Goal: Task Accomplishment & Management: Use online tool/utility

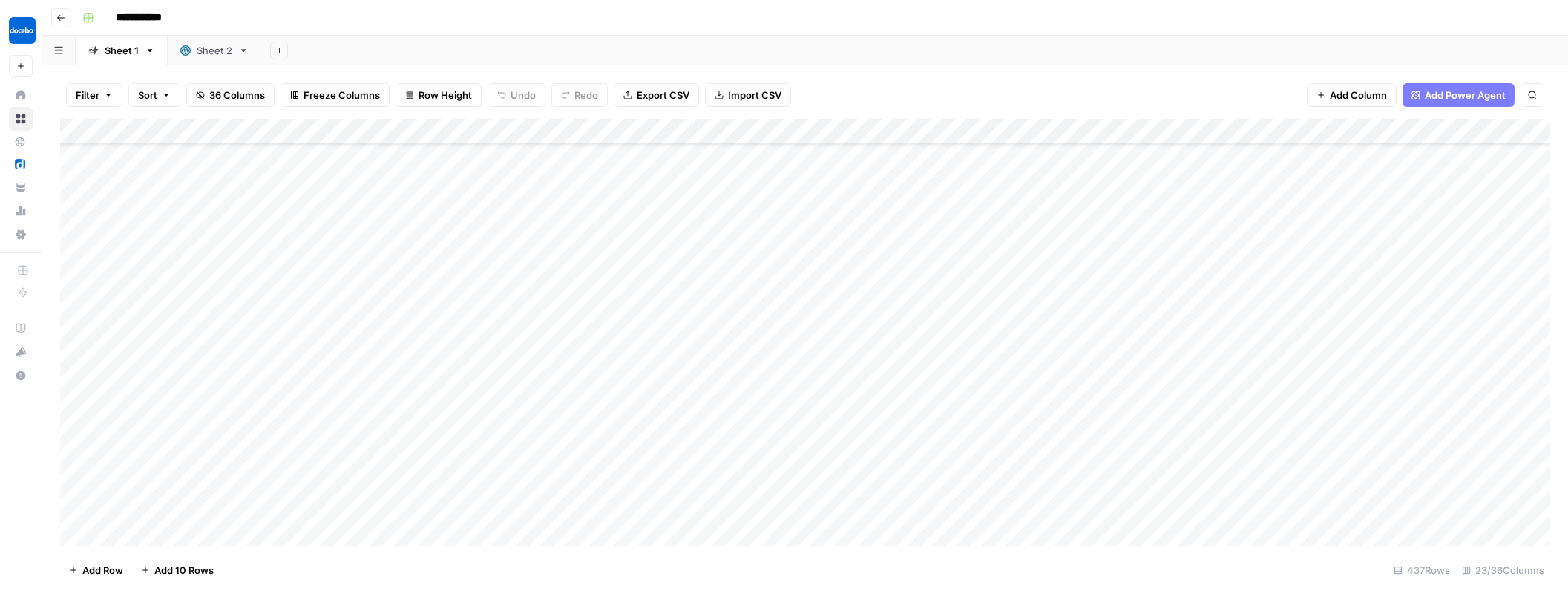
scroll to position [553, 0]
type input "**********"
click at [1498, 132] on icon "Next Result" at bounding box center [1502, 138] width 12 height 12
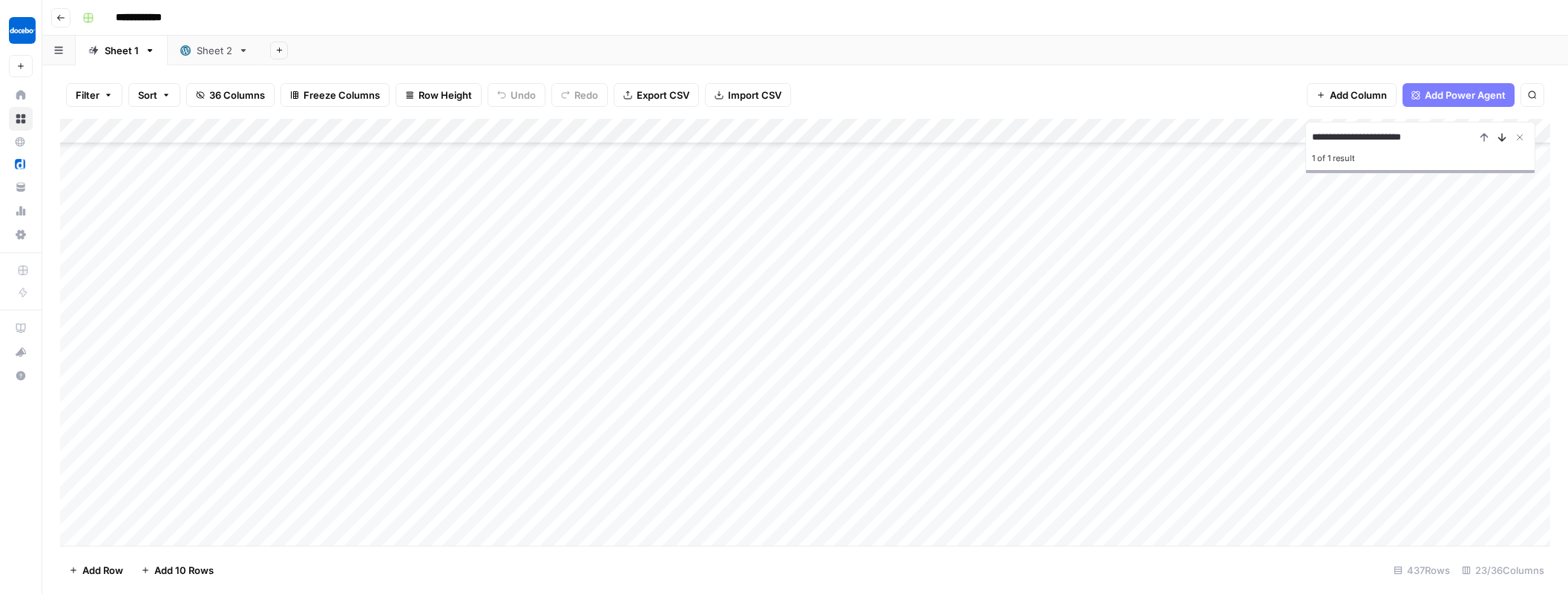
click at [1504, 132] on icon "Next Result" at bounding box center [1502, 138] width 12 height 12
drag, startPoint x: 1521, startPoint y: 133, endPoint x: 1511, endPoint y: 164, distance: 32.6
click at [1521, 135] on icon "Close Search" at bounding box center [1520, 137] width 5 height 5
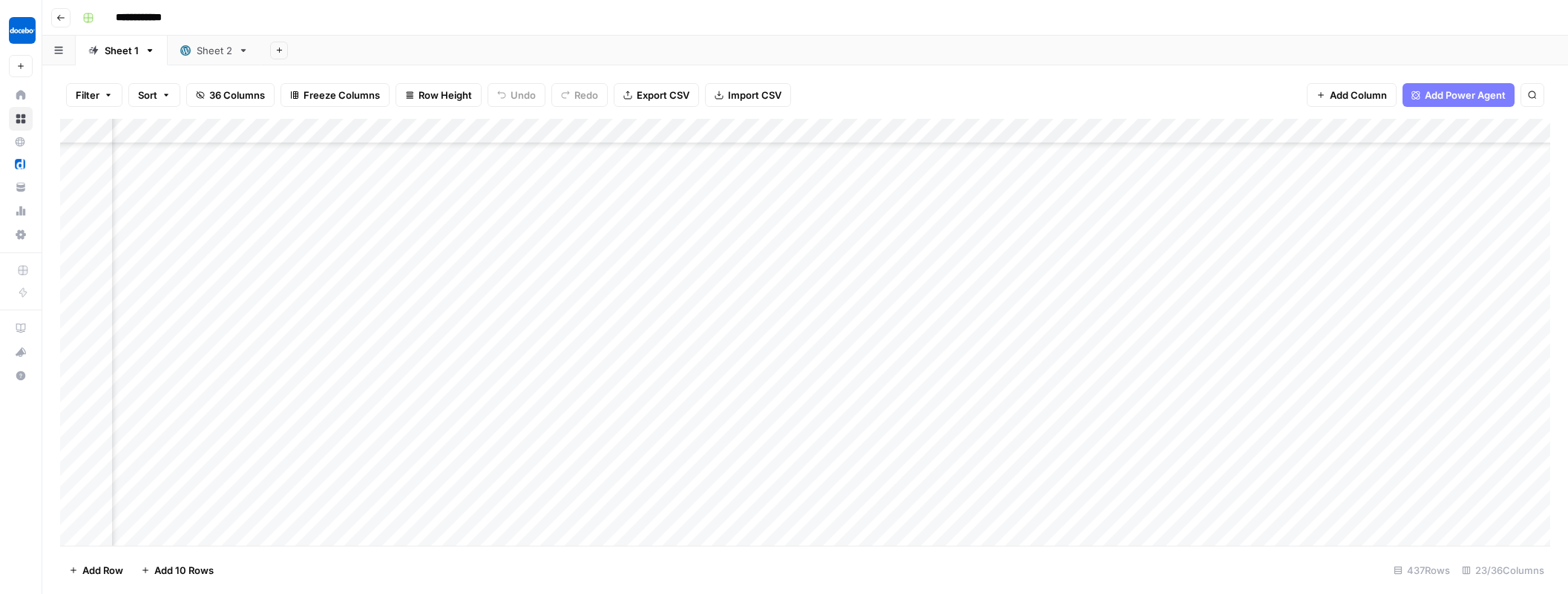
click at [692, 448] on div "Add Column" at bounding box center [805, 334] width 1490 height 431
click at [848, 447] on div "Add Column" at bounding box center [805, 334] width 1490 height 431
click at [735, 310] on div "Add Column" at bounding box center [805, 334] width 1490 height 431
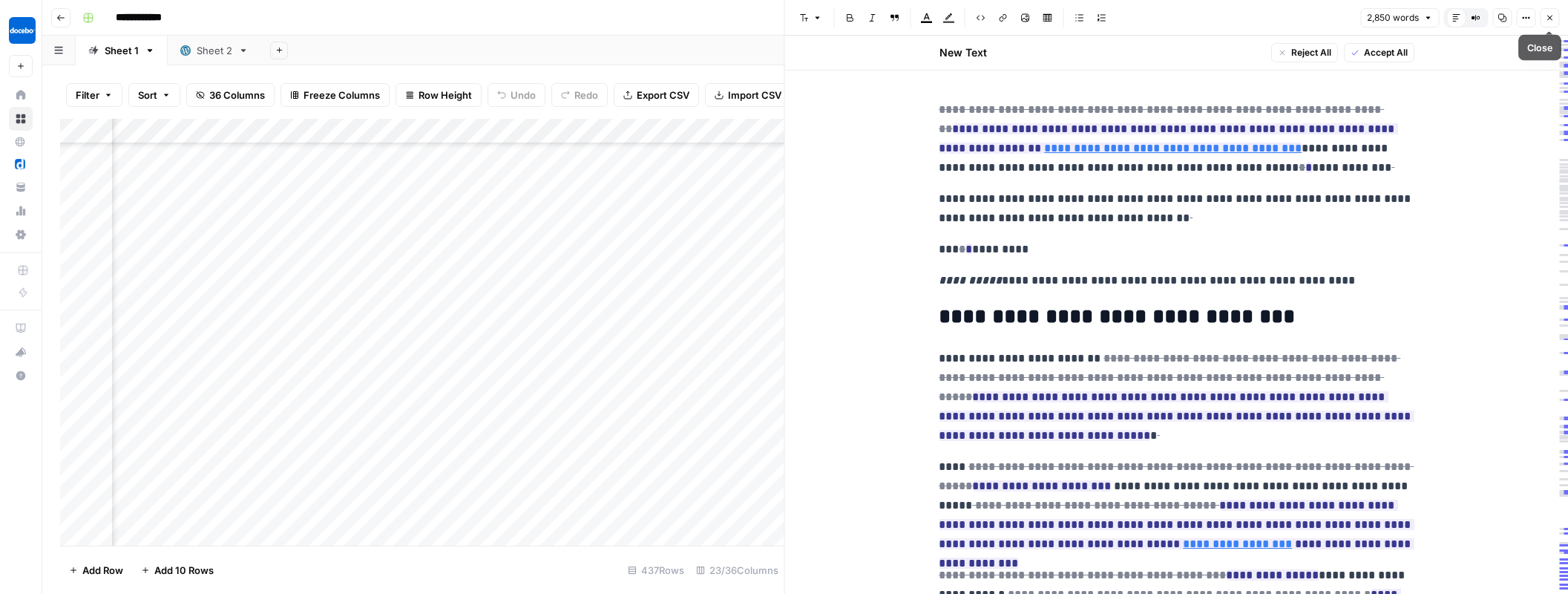
drag, startPoint x: 1550, startPoint y: 18, endPoint x: 1339, endPoint y: 264, distance: 324.1
click at [1550, 18] on icon "button" at bounding box center [1550, 17] width 9 height 9
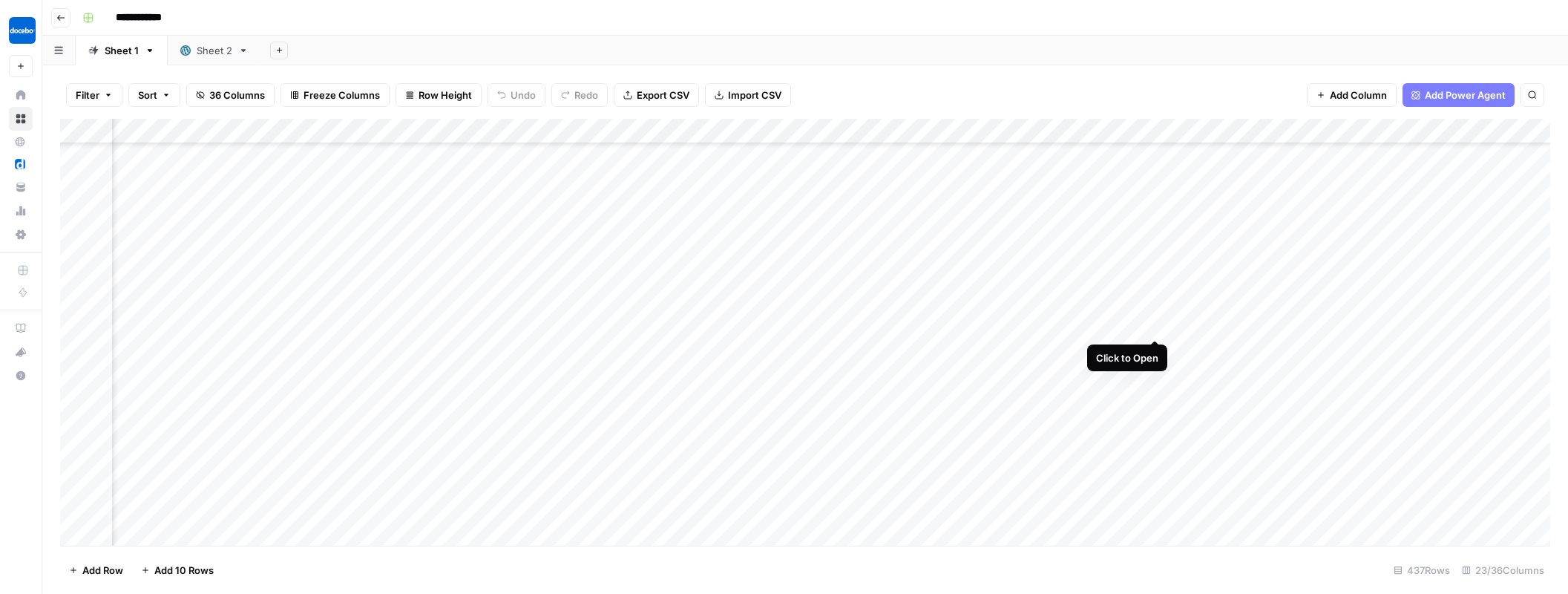
click at [1153, 310] on div "Add Column" at bounding box center [805, 334] width 1490 height 431
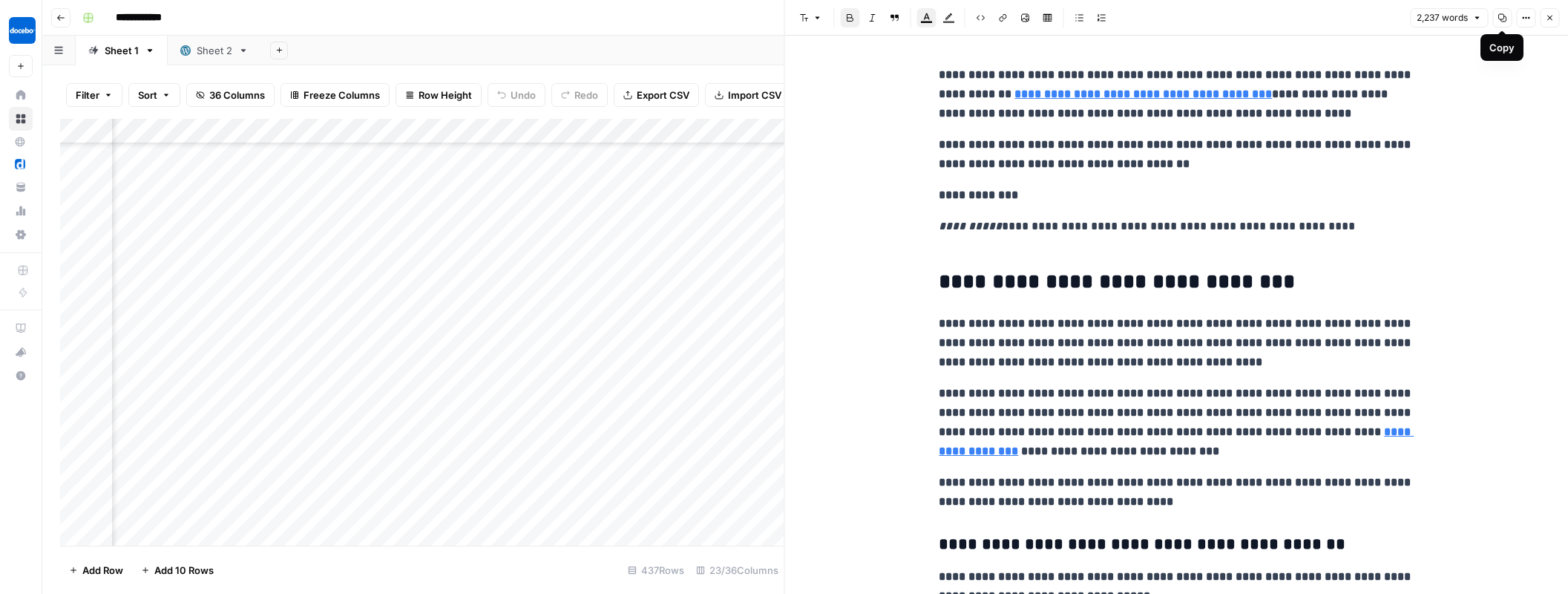
click at [1505, 22] on button "Copy" at bounding box center [1502, 17] width 19 height 19
drag, startPoint x: 1548, startPoint y: 20, endPoint x: 1526, endPoint y: 35, distance: 26.6
click at [1548, 20] on icon "button" at bounding box center [1550, 17] width 9 height 9
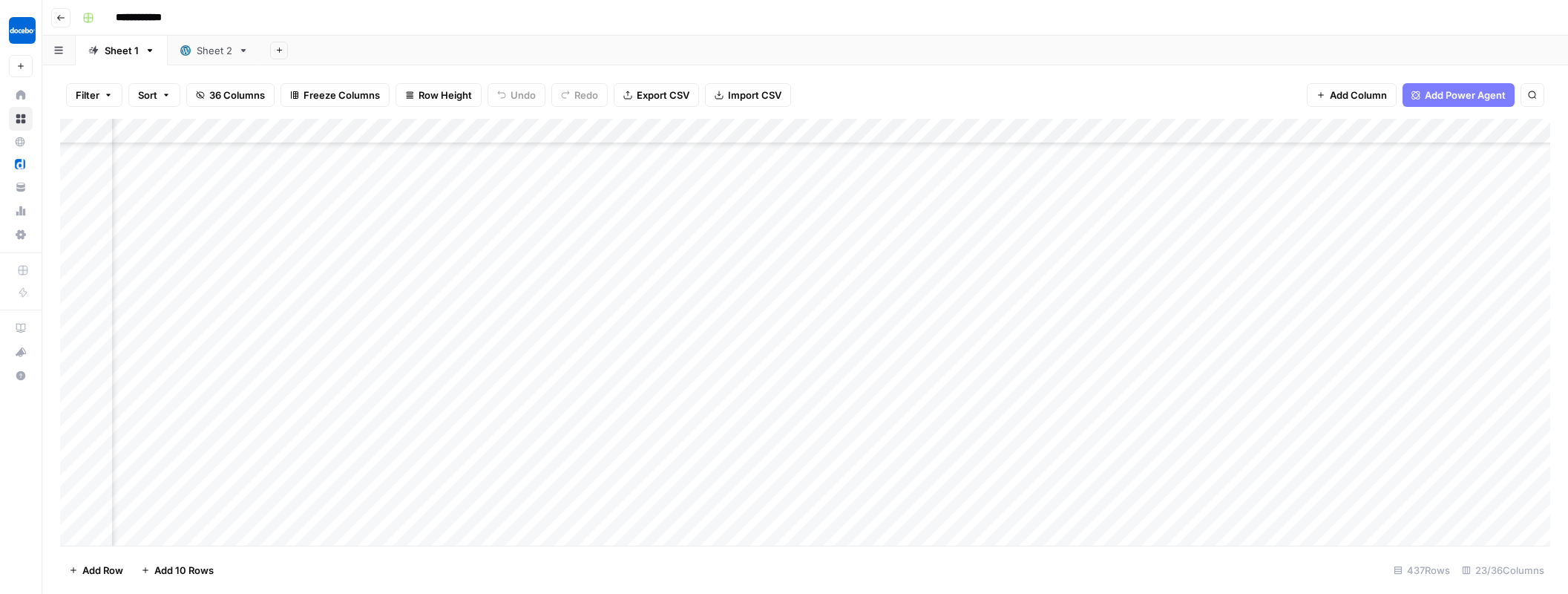
click at [1263, 326] on div "Add Column" at bounding box center [805, 334] width 1490 height 431
click at [1239, 328] on div "Add Column" at bounding box center [805, 334] width 1490 height 431
click at [737, 312] on div "Add Column" at bounding box center [805, 334] width 1490 height 431
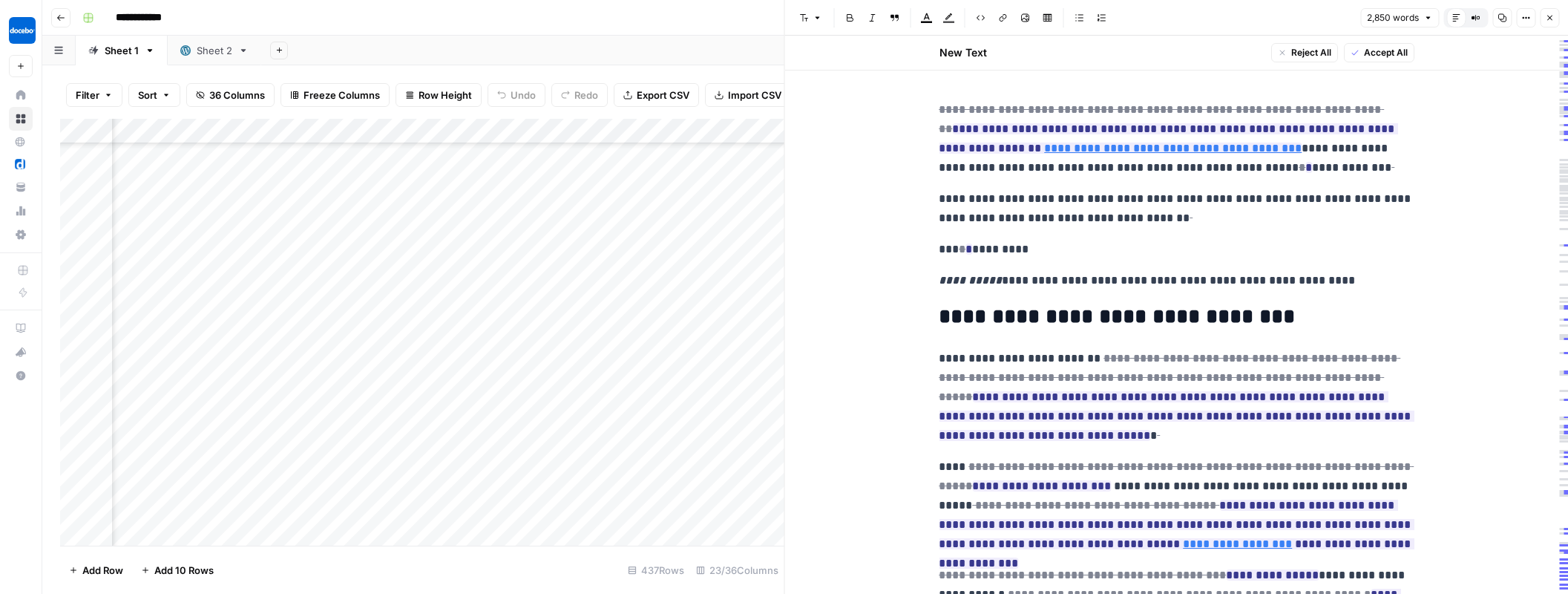
drag, startPoint x: 1548, startPoint y: 19, endPoint x: 1412, endPoint y: 163, distance: 198.1
click at [1548, 19] on icon "button" at bounding box center [1550, 17] width 9 height 9
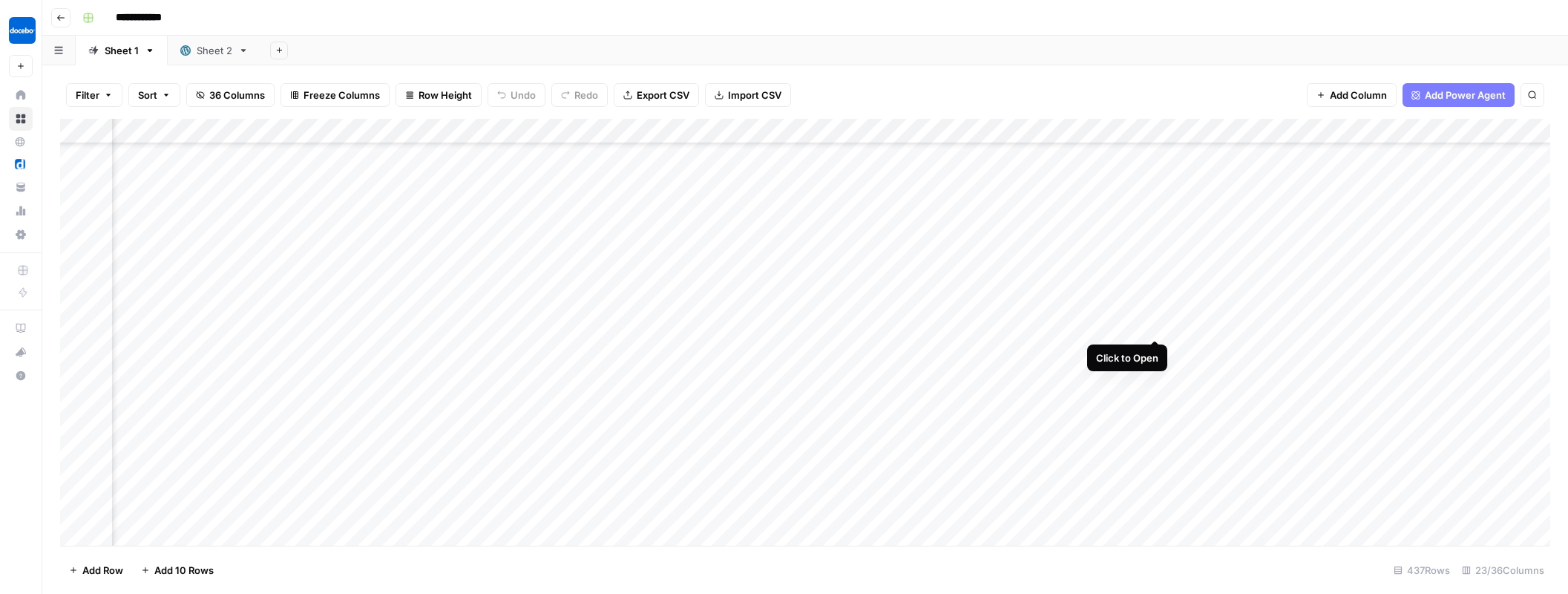
click at [1159, 313] on div "Add Column" at bounding box center [805, 334] width 1490 height 431
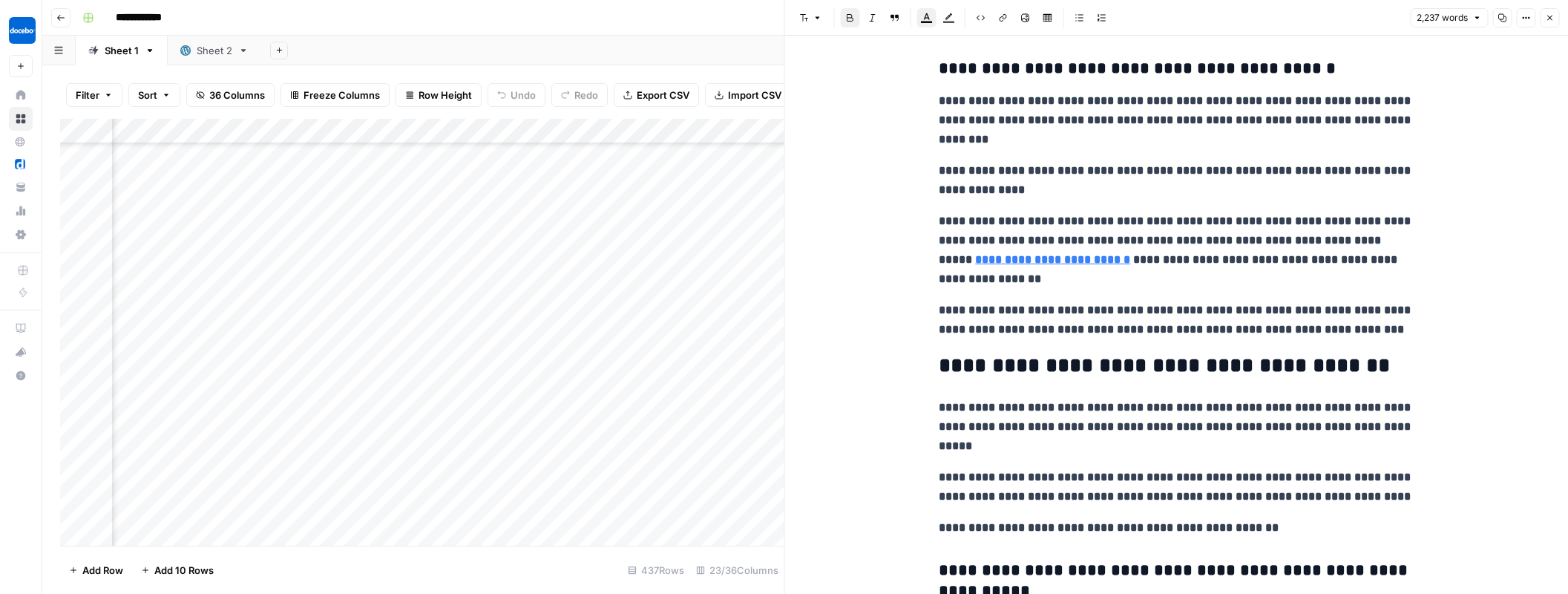
scroll to position [3106, 0]
drag, startPoint x: 929, startPoint y: 281, endPoint x: 1219, endPoint y: 372, distance: 303.9
click at [1265, 389] on div "**********" at bounding box center [1176, 386] width 784 height 6911
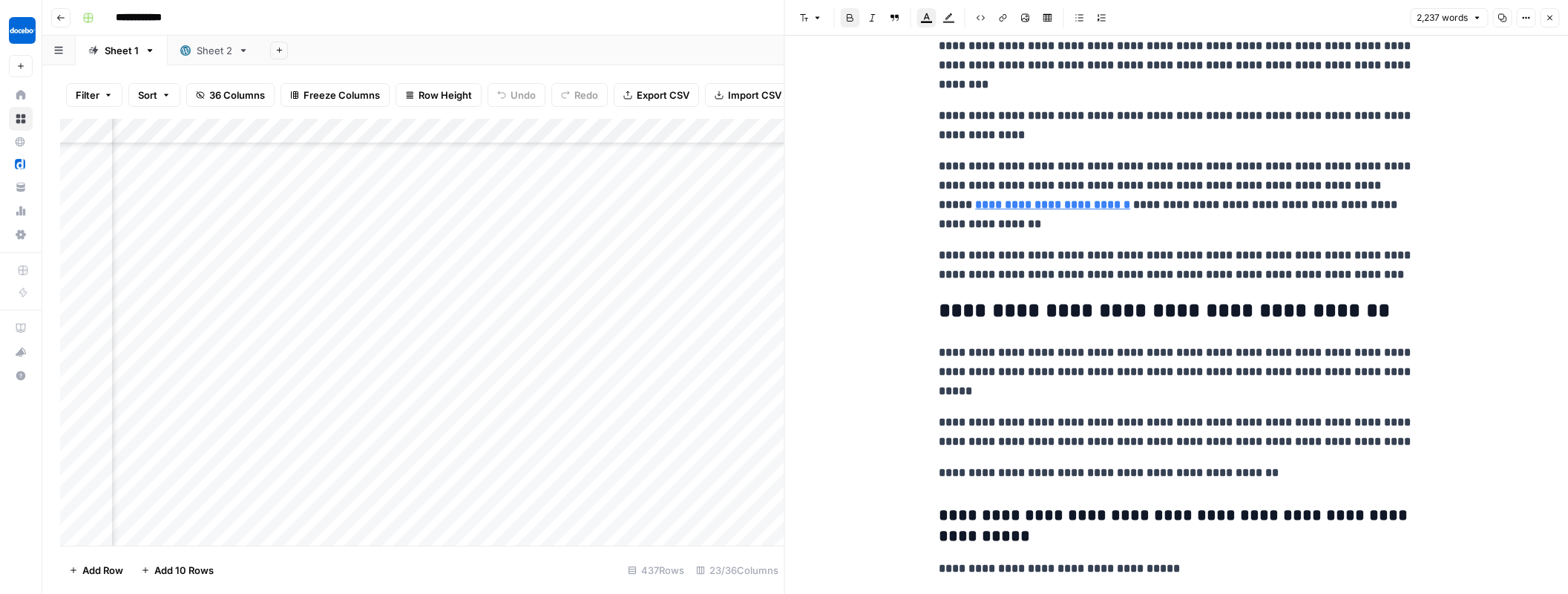
scroll to position [3182, 0]
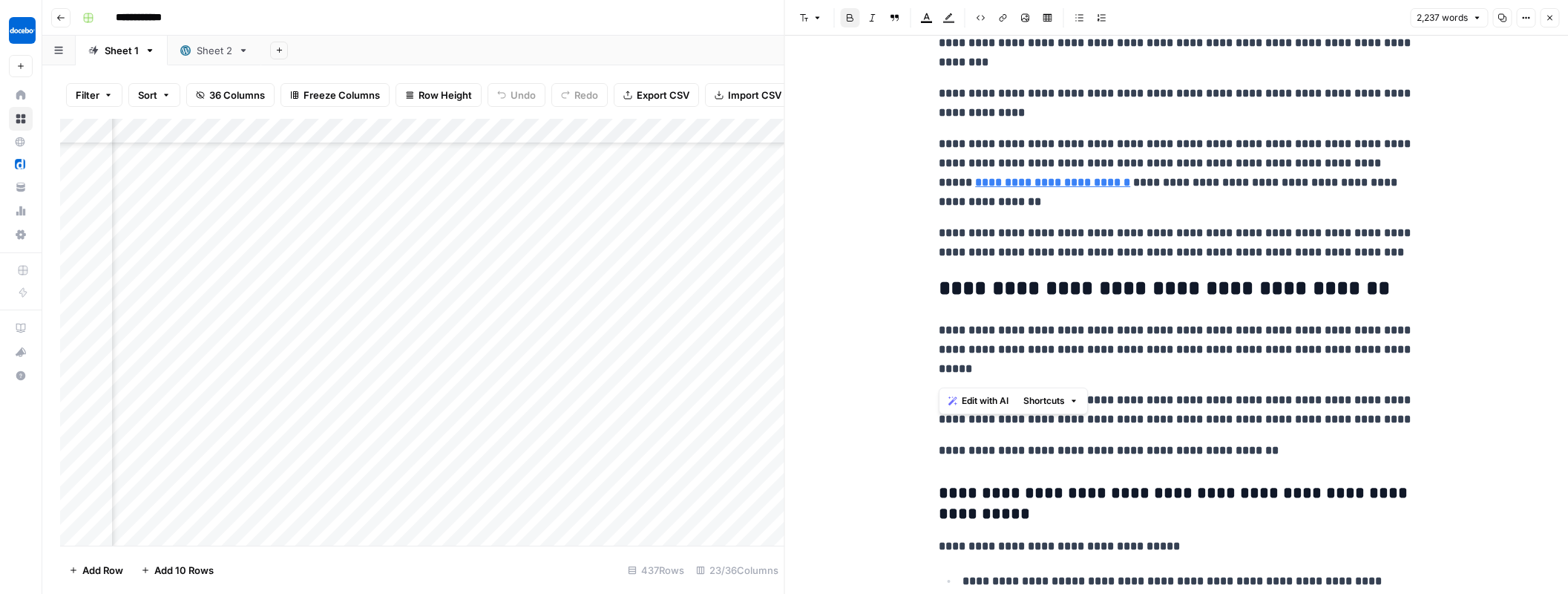
drag, startPoint x: 994, startPoint y: 229, endPoint x: 1314, endPoint y: 372, distance: 350.5
click at [1315, 372] on div "**********" at bounding box center [1176, 297] width 493 height 6839
copy div "**********"
